Goal: Task Accomplishment & Management: Complete application form

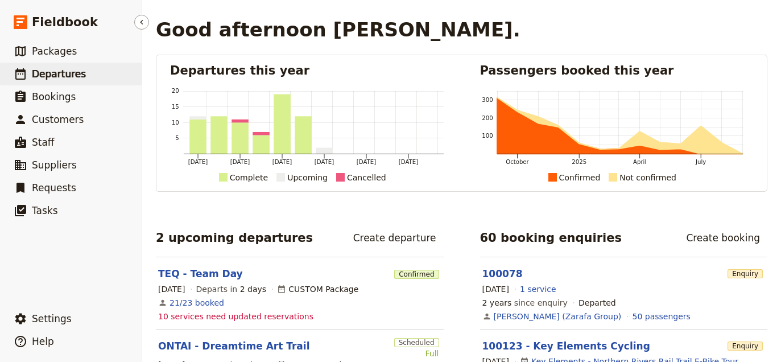
click at [86, 69] on link "​ Departures" at bounding box center [71, 74] width 142 height 23
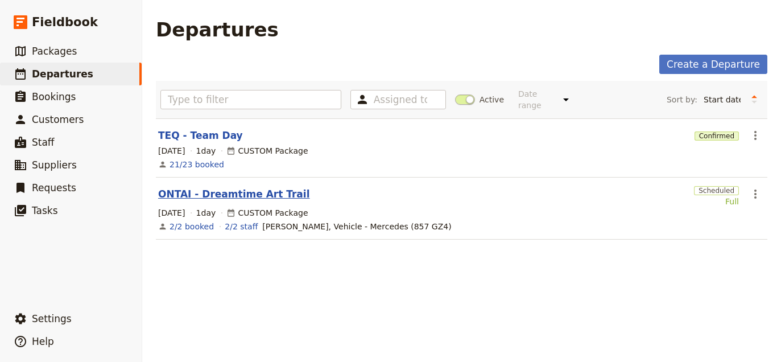
click at [236, 190] on link "ONTAI - Dreamtime Art Trail" at bounding box center [233, 194] width 151 height 14
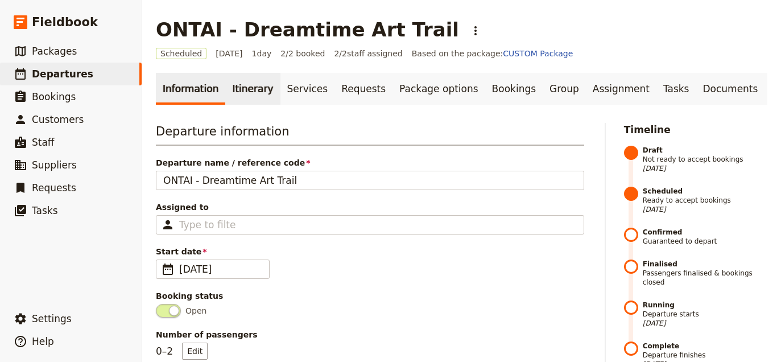
click at [251, 87] on link "Itinerary" at bounding box center [252, 89] width 55 height 32
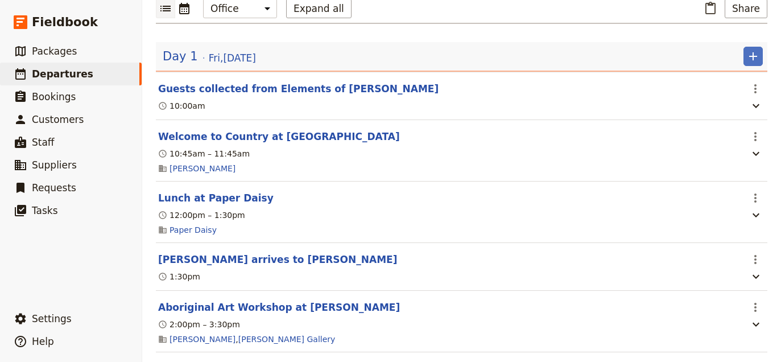
scroll to position [17, 0]
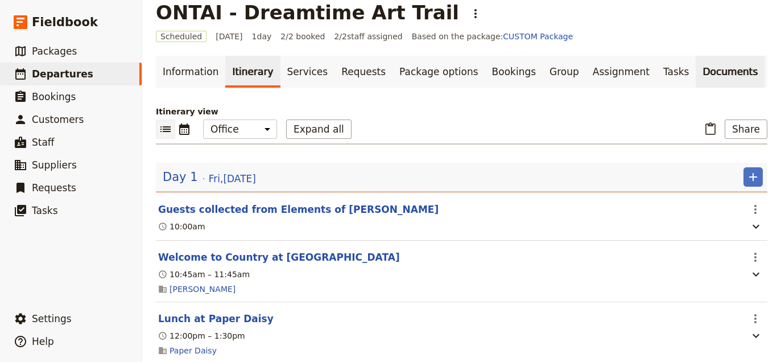
click at [695, 72] on link "Documents" at bounding box center [729, 72] width 69 height 32
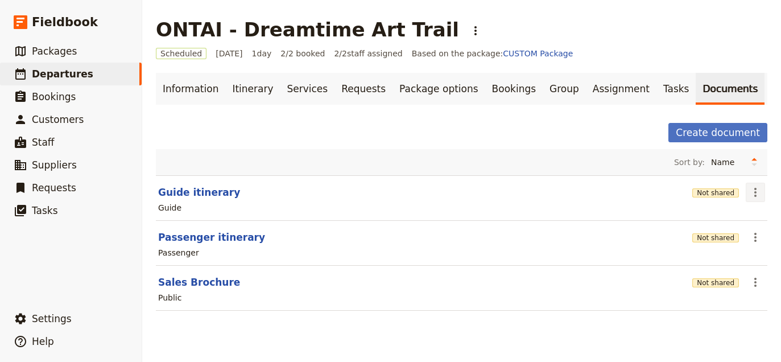
click at [753, 188] on icon "Actions" at bounding box center [755, 192] width 14 height 14
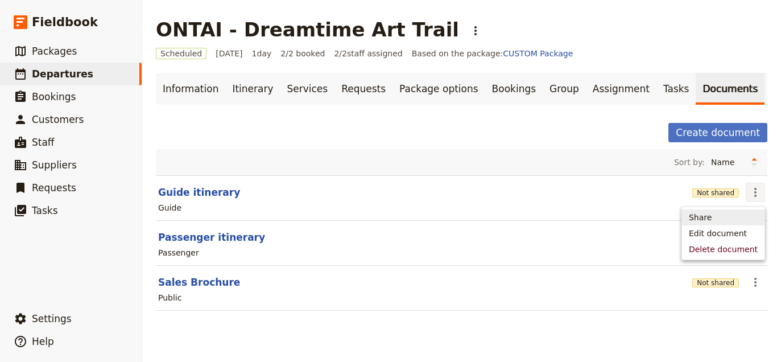
click at [637, 197] on header "Guide itinerary" at bounding box center [422, 192] width 529 height 14
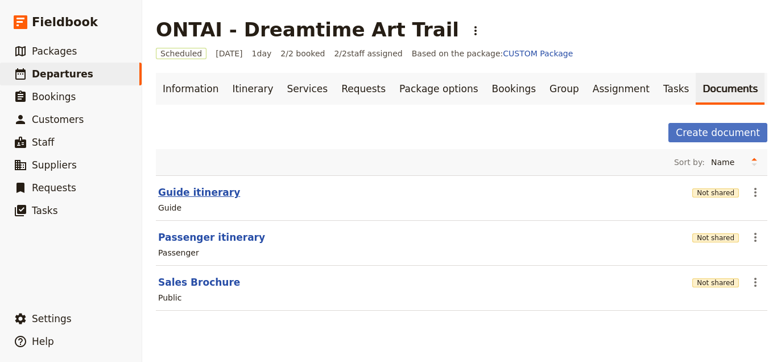
click at [189, 189] on button "Guide itinerary" at bounding box center [199, 192] width 82 height 14
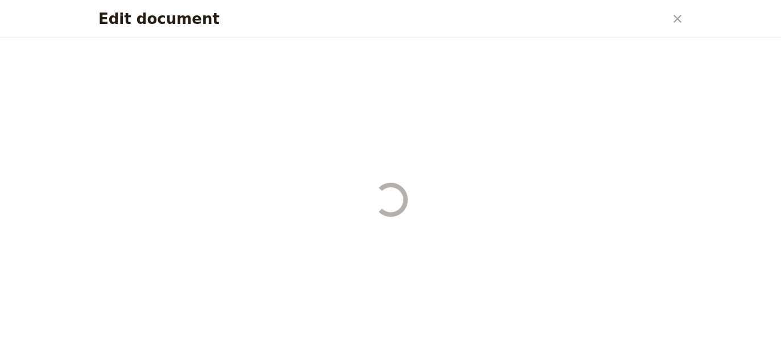
select select "STAFF"
select select "RUN_SHEET"
select select "DEFAULT"
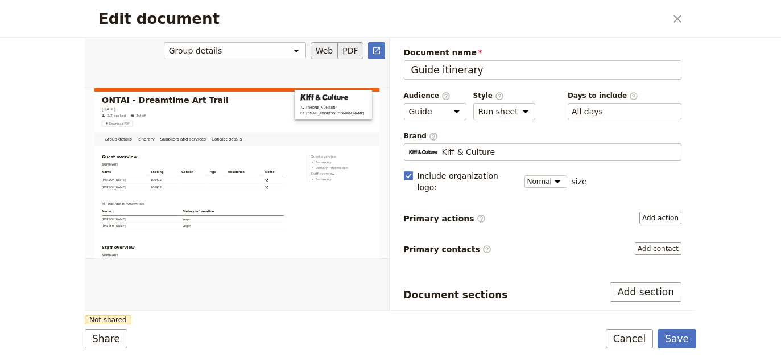
click at [343, 45] on button "PDF" at bounding box center [350, 50] width 25 height 17
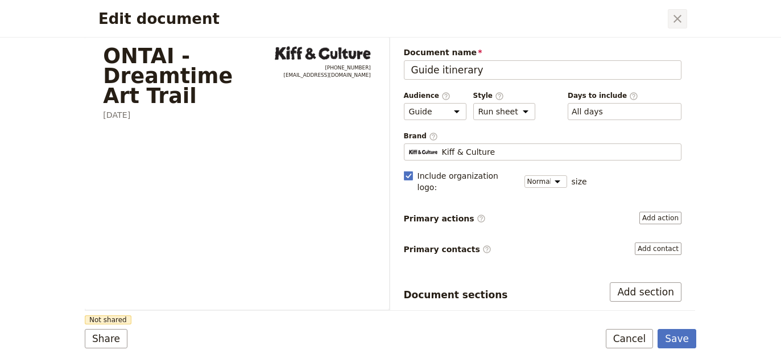
click at [685, 24] on button "​" at bounding box center [676, 18] width 19 height 19
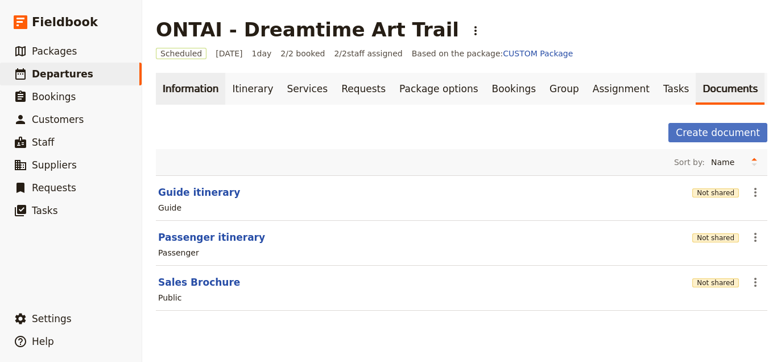
click at [190, 92] on link "Information" at bounding box center [190, 89] width 69 height 32
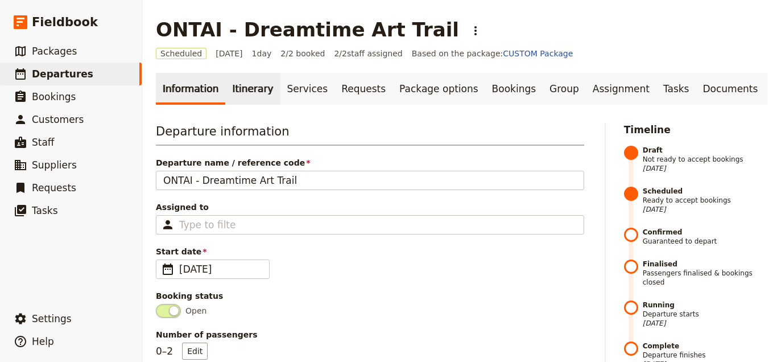
click at [245, 94] on link "Itinerary" at bounding box center [252, 89] width 55 height 32
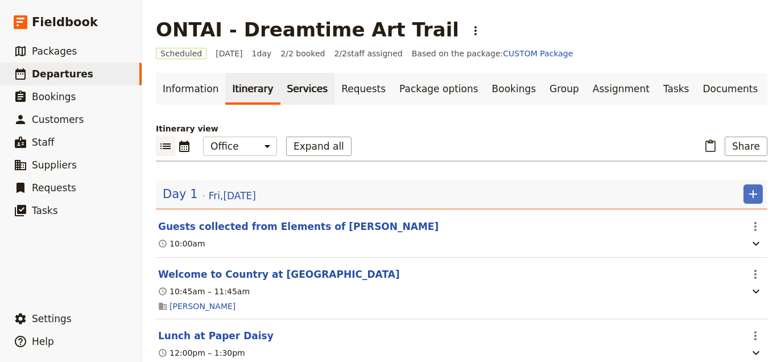
click at [280, 81] on link "Services" at bounding box center [307, 89] width 55 height 32
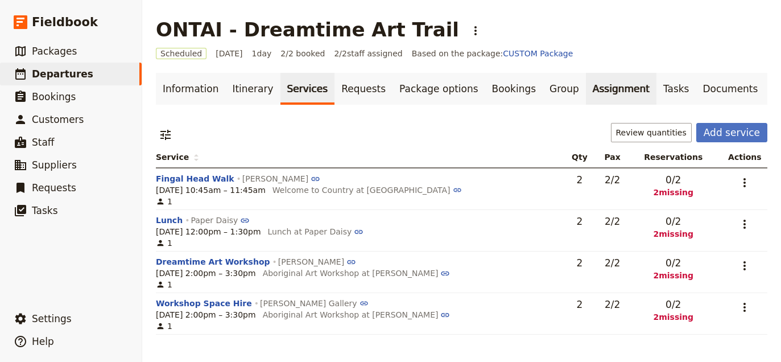
click at [586, 89] on link "Assignment" at bounding box center [621, 89] width 70 height 32
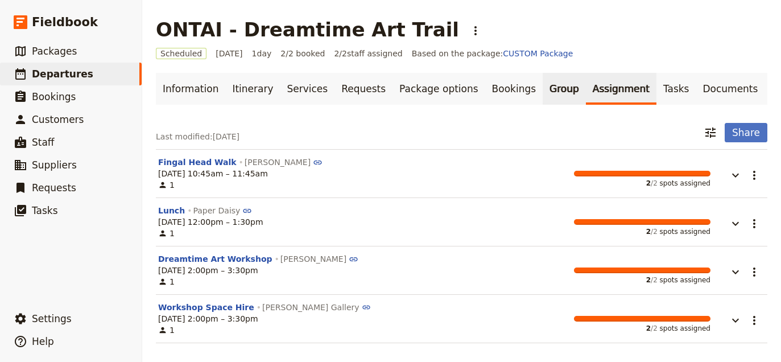
click at [542, 87] on link "Group" at bounding box center [563, 89] width 43 height 32
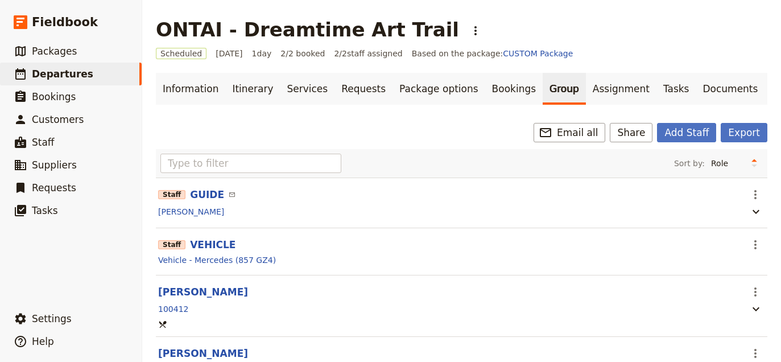
scroll to position [60, 0]
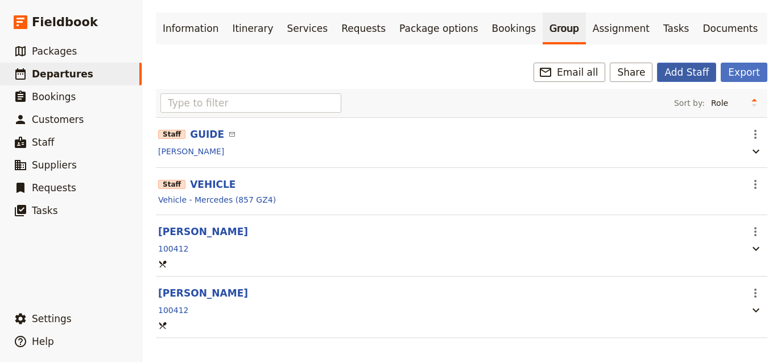
click at [695, 72] on button "Add Staff" at bounding box center [686, 72] width 59 height 19
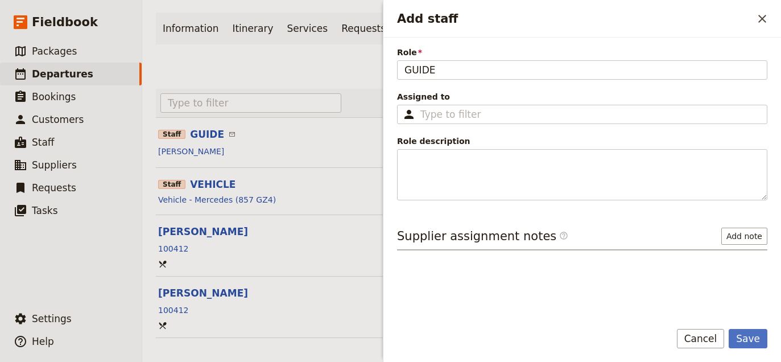
type input "GUIDE"
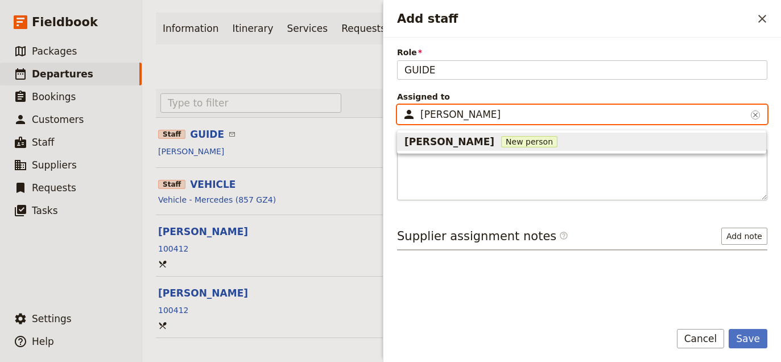
type input "[PERSON_NAME]"
click at [501, 142] on span "New person" at bounding box center [529, 141] width 56 height 11
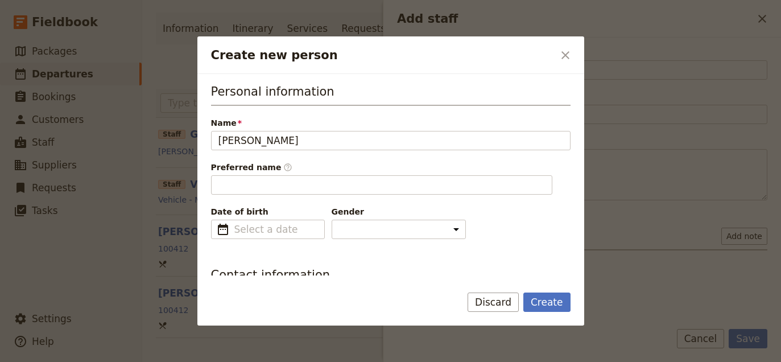
scroll to position [71, 0]
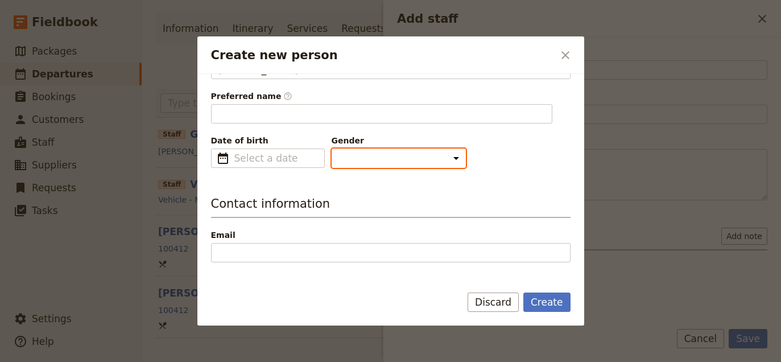
type input "[PERSON_NAME]"
click at [370, 152] on select "[DEMOGRAPHIC_DATA] [DEMOGRAPHIC_DATA] Other" at bounding box center [398, 157] width 134 height 19
select select "[DEMOGRAPHIC_DATA]"
click at [331, 148] on select "[DEMOGRAPHIC_DATA] [DEMOGRAPHIC_DATA] Other" at bounding box center [398, 157] width 134 height 19
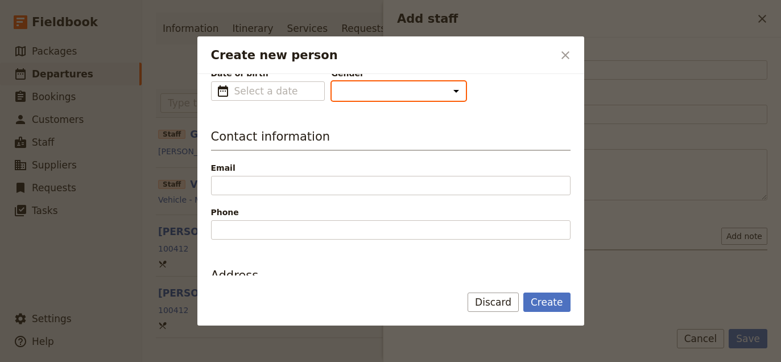
scroll to position [169, 0]
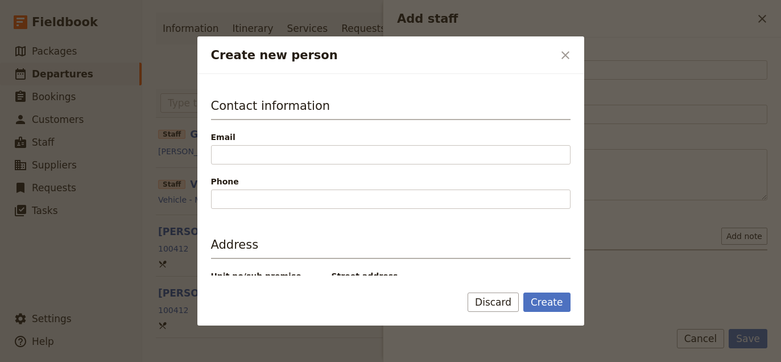
click at [410, 144] on div "Email" at bounding box center [390, 147] width 359 height 33
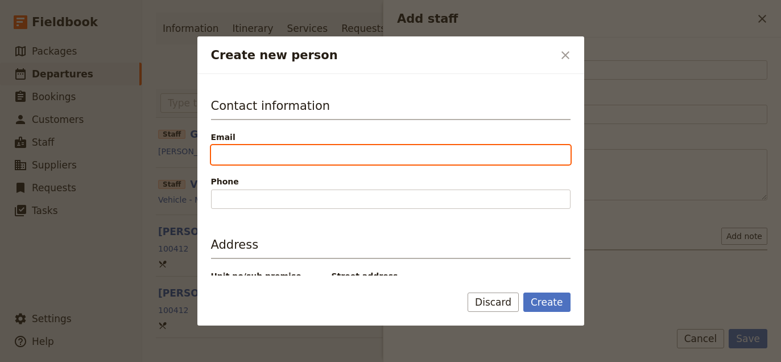
click at [405, 160] on input "Email" at bounding box center [390, 154] width 359 height 19
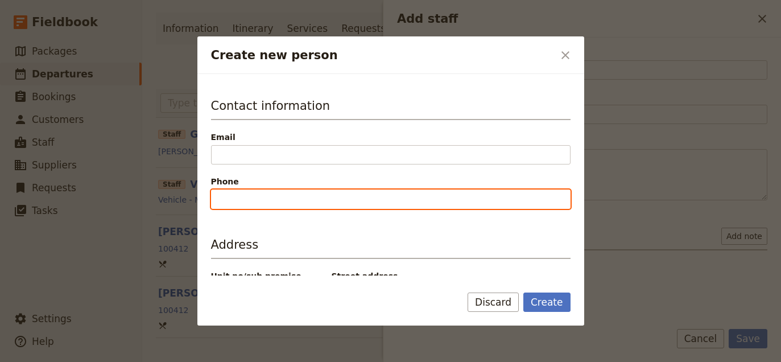
click at [219, 200] on input "Phone" at bounding box center [390, 198] width 359 height 19
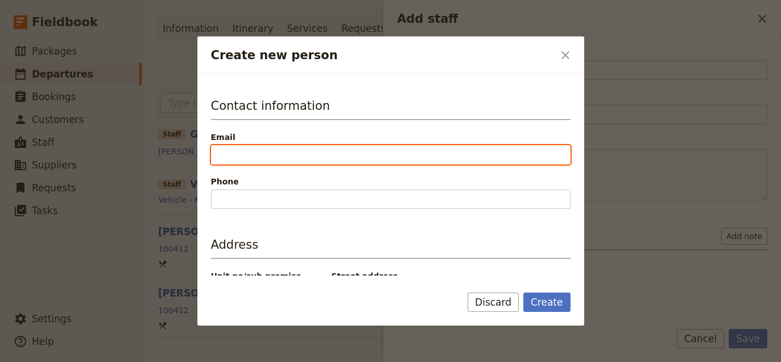
click at [236, 156] on input "Email" at bounding box center [390, 154] width 359 height 19
paste input "[EMAIL_ADDRESS][DOMAIN_NAME]"
type input "[EMAIL_ADDRESS][DOMAIN_NAME]"
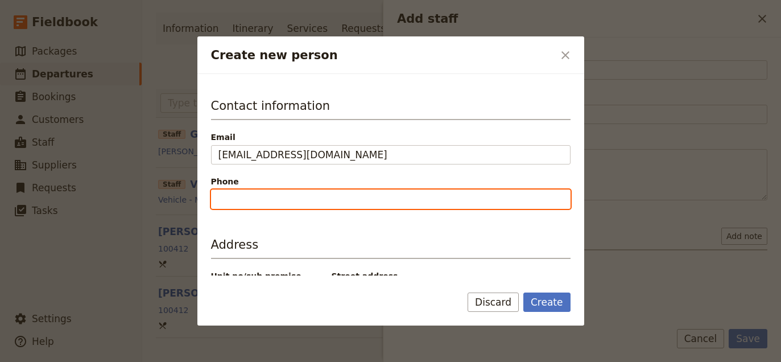
click at [235, 203] on input "Phone" at bounding box center [390, 198] width 359 height 19
paste input "0402037972"
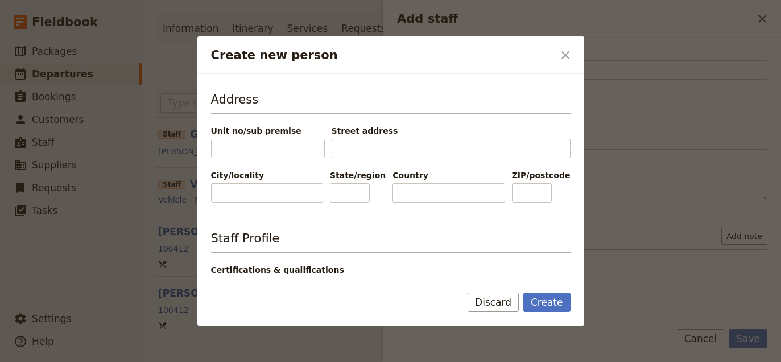
scroll to position [315, 0]
type input "0402037972"
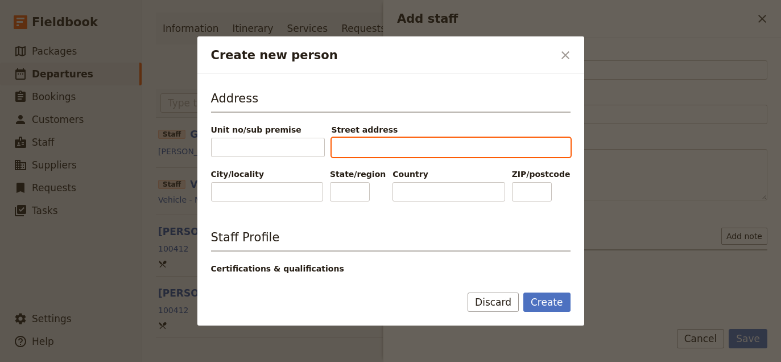
click at [360, 148] on input "Street address" at bounding box center [450, 147] width 239 height 19
